Goal: Transaction & Acquisition: Obtain resource

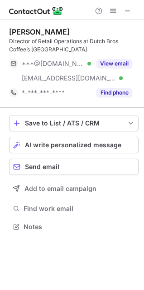
scroll to position [220, 144]
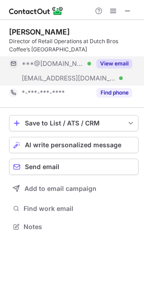
click at [109, 64] on button "View email" at bounding box center [115, 63] width 36 height 9
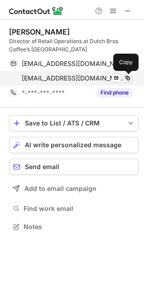
click at [130, 78] on span at bounding box center [127, 77] width 7 height 7
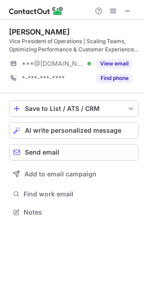
scroll to position [205, 144]
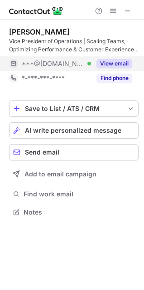
click at [119, 64] on button "View email" at bounding box center [115, 63] width 36 height 9
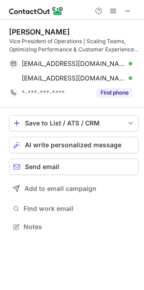
scroll to position [220, 144]
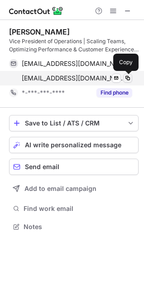
click at [127, 78] on span at bounding box center [127, 77] width 7 height 7
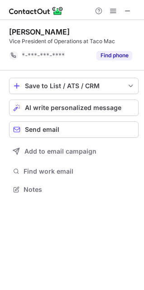
scroll to position [183, 144]
click at [125, 9] on span at bounding box center [127, 10] width 7 height 7
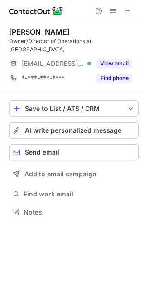
scroll to position [4, 4]
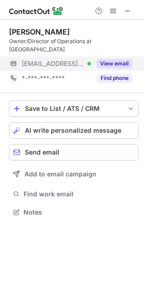
click at [111, 59] on button "View email" at bounding box center [115, 63] width 36 height 9
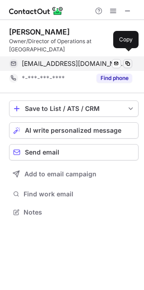
click at [126, 60] on span at bounding box center [127, 63] width 7 height 7
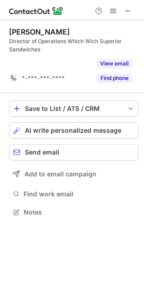
scroll to position [191, 144]
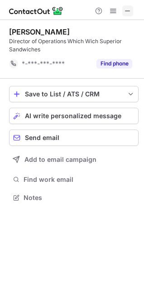
click at [127, 9] on span at bounding box center [127, 10] width 7 height 7
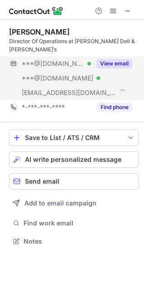
scroll to position [234, 144]
click at [105, 62] on button "View email" at bounding box center [115, 63] width 36 height 9
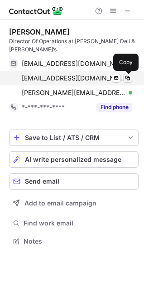
click at [125, 77] on span at bounding box center [127, 77] width 7 height 7
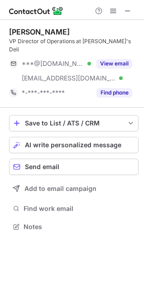
scroll to position [212, 144]
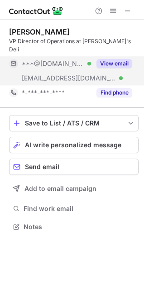
click at [106, 59] on button "View email" at bounding box center [115, 63] width 36 height 9
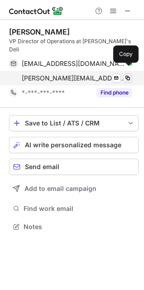
click at [129, 74] on span at bounding box center [127, 77] width 7 height 7
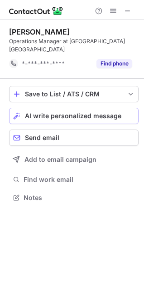
scroll to position [183, 144]
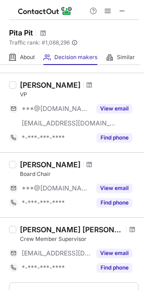
scroll to position [714, 0]
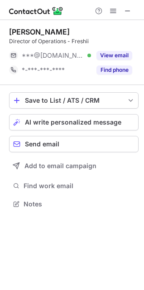
scroll to position [197, 144]
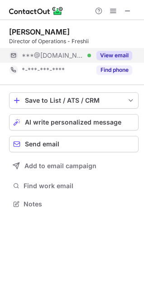
click at [108, 54] on button "View email" at bounding box center [115, 55] width 36 height 9
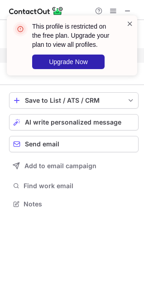
click at [129, 24] on span at bounding box center [130, 23] width 7 height 9
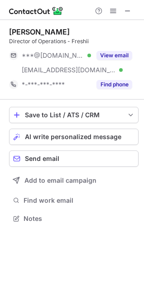
scroll to position [212, 144]
click at [116, 54] on button "View email" at bounding box center [115, 55] width 36 height 9
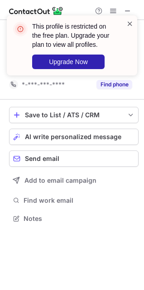
click at [127, 24] on span at bounding box center [130, 23] width 7 height 9
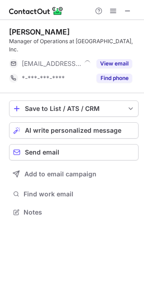
scroll to position [4, 4]
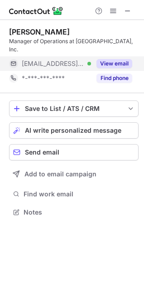
click at [120, 59] on button "View email" at bounding box center [115, 63] width 36 height 9
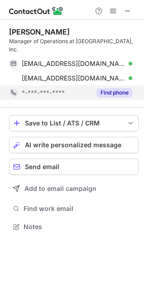
scroll to position [212, 144]
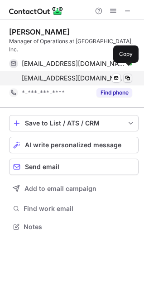
click at [129, 74] on span at bounding box center [127, 77] width 7 height 7
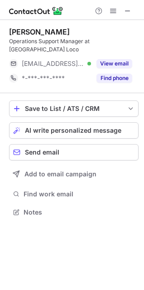
scroll to position [197, 144]
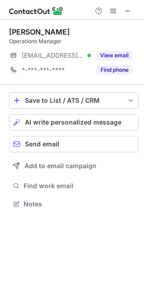
scroll to position [197, 144]
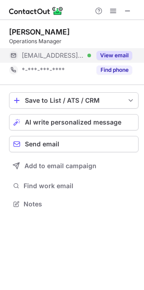
click at [108, 54] on button "View email" at bounding box center [115, 55] width 36 height 9
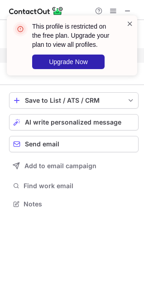
click at [129, 24] on span at bounding box center [130, 23] width 7 height 9
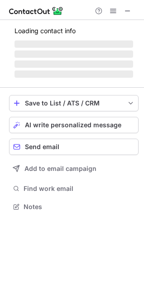
scroll to position [220, 144]
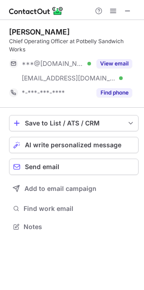
drag, startPoint x: 110, startPoint y: 62, endPoint x: 18, endPoint y: 35, distance: 96.0
click at [115, 60] on button "View email" at bounding box center [115, 63] width 36 height 9
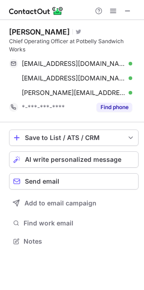
scroll to position [234, 144]
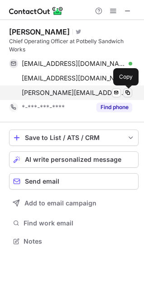
click at [129, 94] on span at bounding box center [127, 92] width 7 height 7
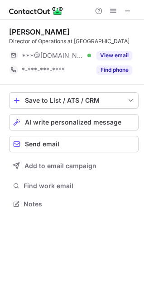
scroll to position [197, 144]
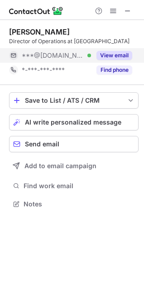
click at [123, 53] on button "View email" at bounding box center [115, 55] width 36 height 9
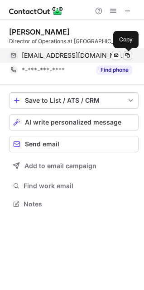
click at [127, 53] on span at bounding box center [127, 55] width 7 height 7
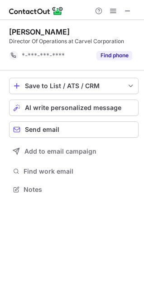
scroll to position [183, 144]
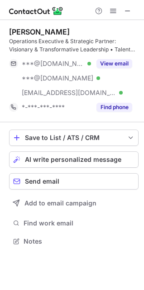
scroll to position [234, 144]
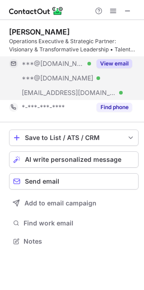
click at [116, 60] on button "View email" at bounding box center [115, 63] width 36 height 9
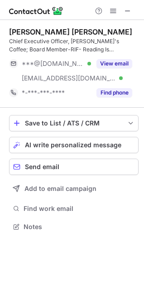
scroll to position [220, 144]
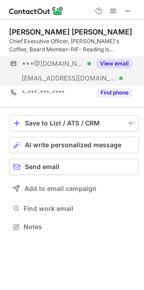
click at [119, 60] on button "View email" at bounding box center [115, 63] width 36 height 9
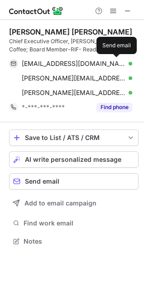
scroll to position [234, 144]
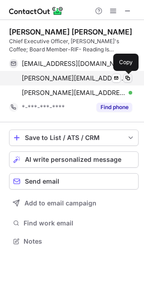
click at [132, 79] on button at bounding box center [128, 78] width 9 height 9
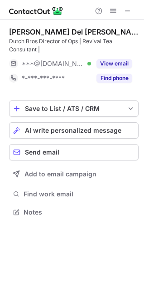
scroll to position [205, 144]
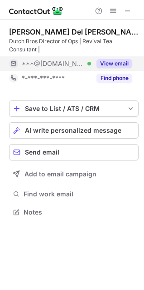
click at [125, 67] on button "View email" at bounding box center [115, 63] width 36 height 9
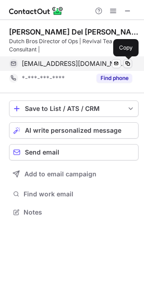
click at [129, 62] on span at bounding box center [127, 63] width 7 height 7
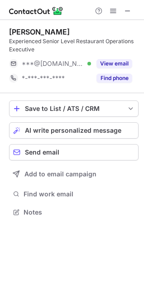
scroll to position [205, 144]
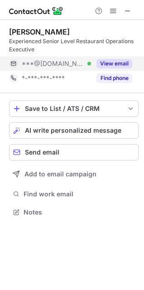
click at [119, 62] on button "View email" at bounding box center [115, 63] width 36 height 9
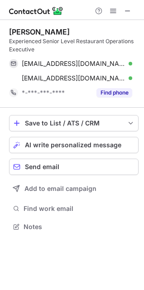
scroll to position [220, 144]
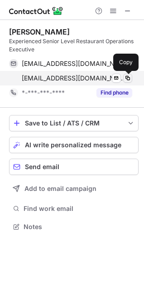
click at [126, 79] on span at bounding box center [127, 77] width 7 height 7
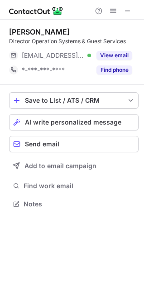
scroll to position [4, 4]
